Goal: Find specific fact: Find specific fact

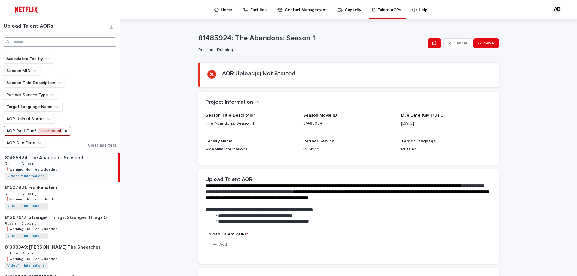
click at [35, 41] on input "Search" at bounding box center [60, 42] width 113 height 10
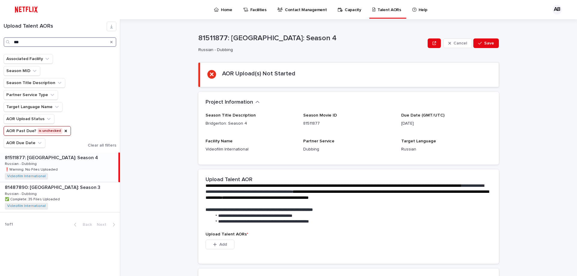
type input "***"
click at [83, 162] on div "81511877: Bridgerton: Season 4 81511877: Bridgerton: Season 4 Russian - Dubbing…" at bounding box center [59, 167] width 118 height 29
click at [89, 162] on div "81511877: Bridgerton: Season 4 81511877: Bridgerton: Season 4 Russian - Dubbing…" at bounding box center [59, 167] width 118 height 29
drag, startPoint x: 398, startPoint y: 125, endPoint x: 434, endPoint y: 124, distance: 35.8
click at [434, 124] on div "Season Title Description Bridgerton: Season 4 Season Movie ID 81511877 Due Date…" at bounding box center [348, 135] width 286 height 44
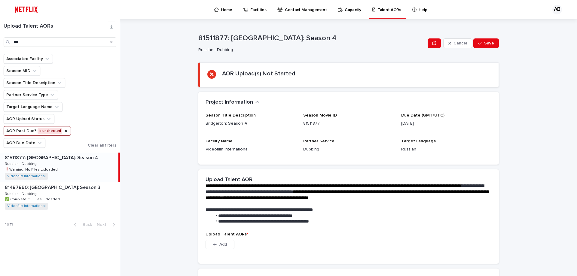
copy p "[DATE]"
